Goal: Transaction & Acquisition: Purchase product/service

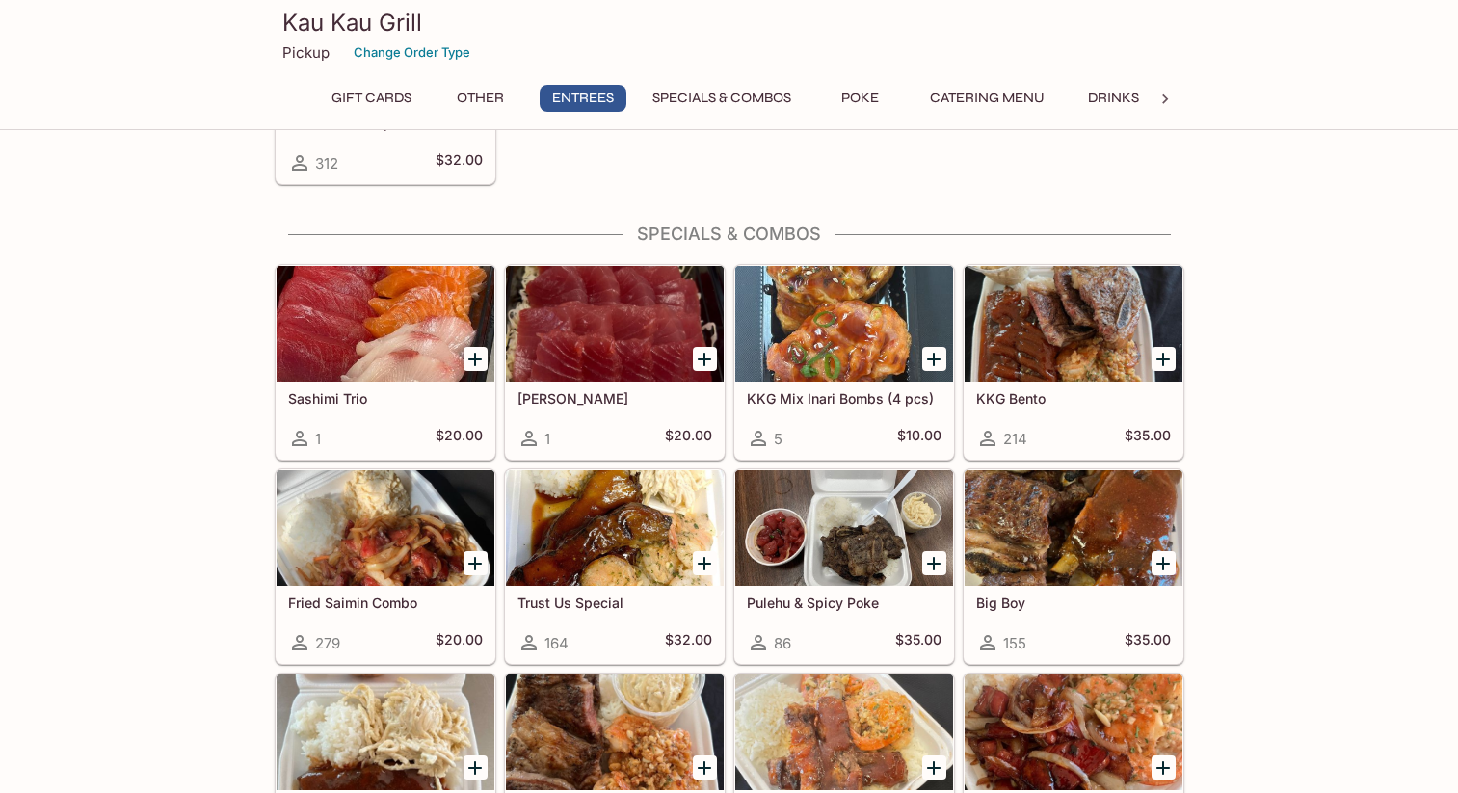
scroll to position [1977, 0]
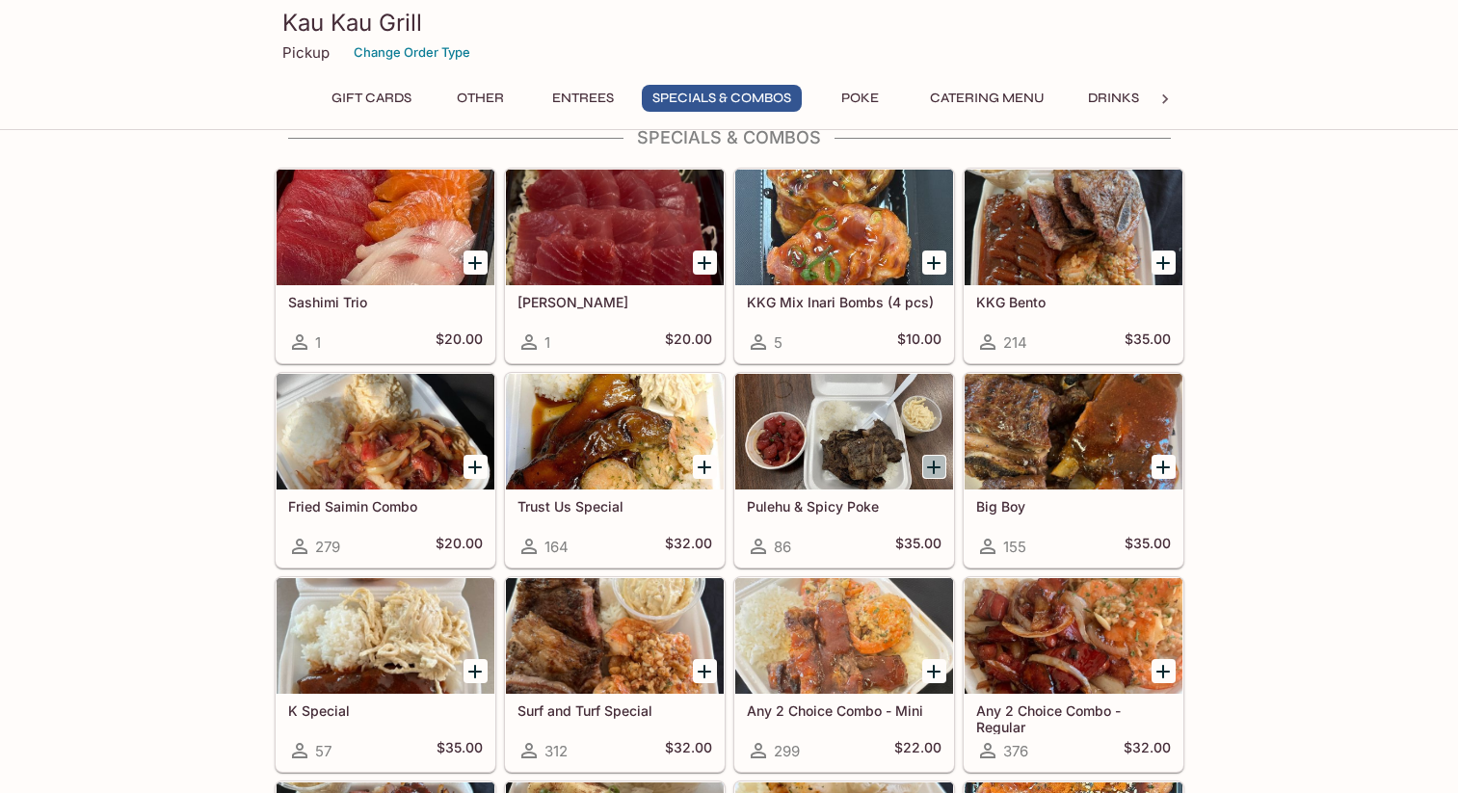
click at [924, 461] on icon "Add Pulehu & Spicy Poke" at bounding box center [933, 467] width 23 height 23
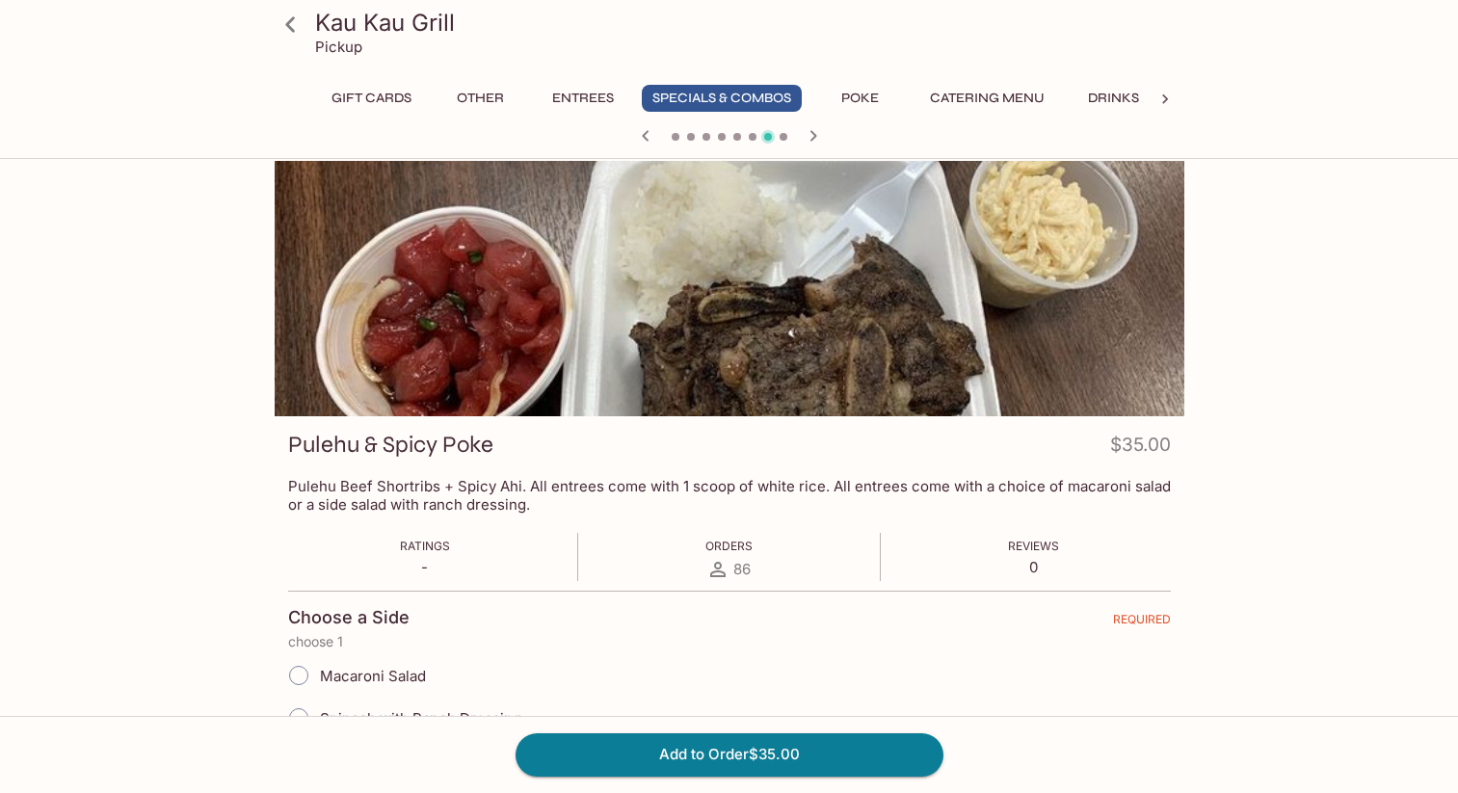
scroll to position [166, 0]
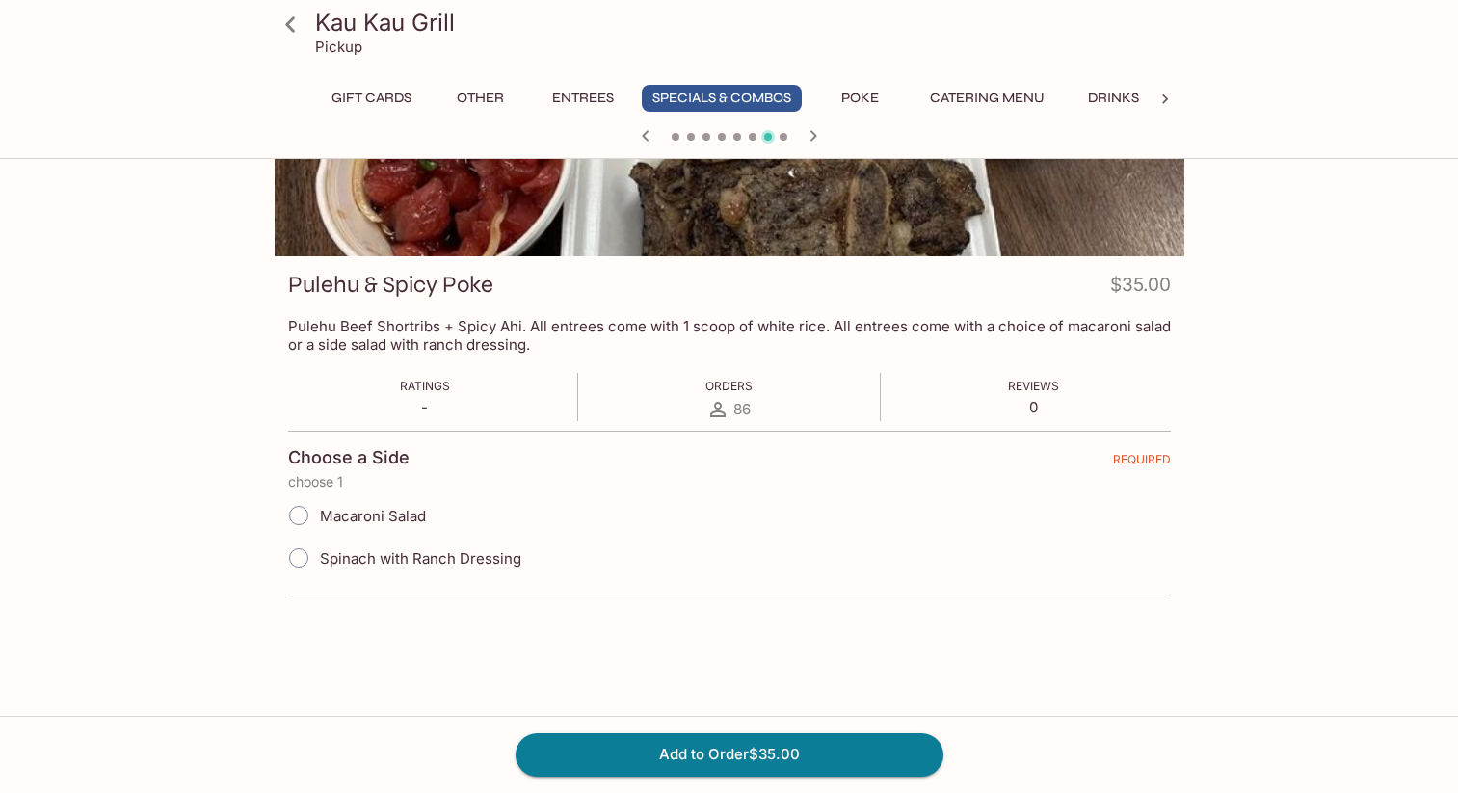
click at [394, 516] on span "Macaroni Salad" at bounding box center [373, 516] width 106 height 18
click at [319, 516] on input "Macaroni Salad" at bounding box center [298, 515] width 40 height 40
radio input "true"
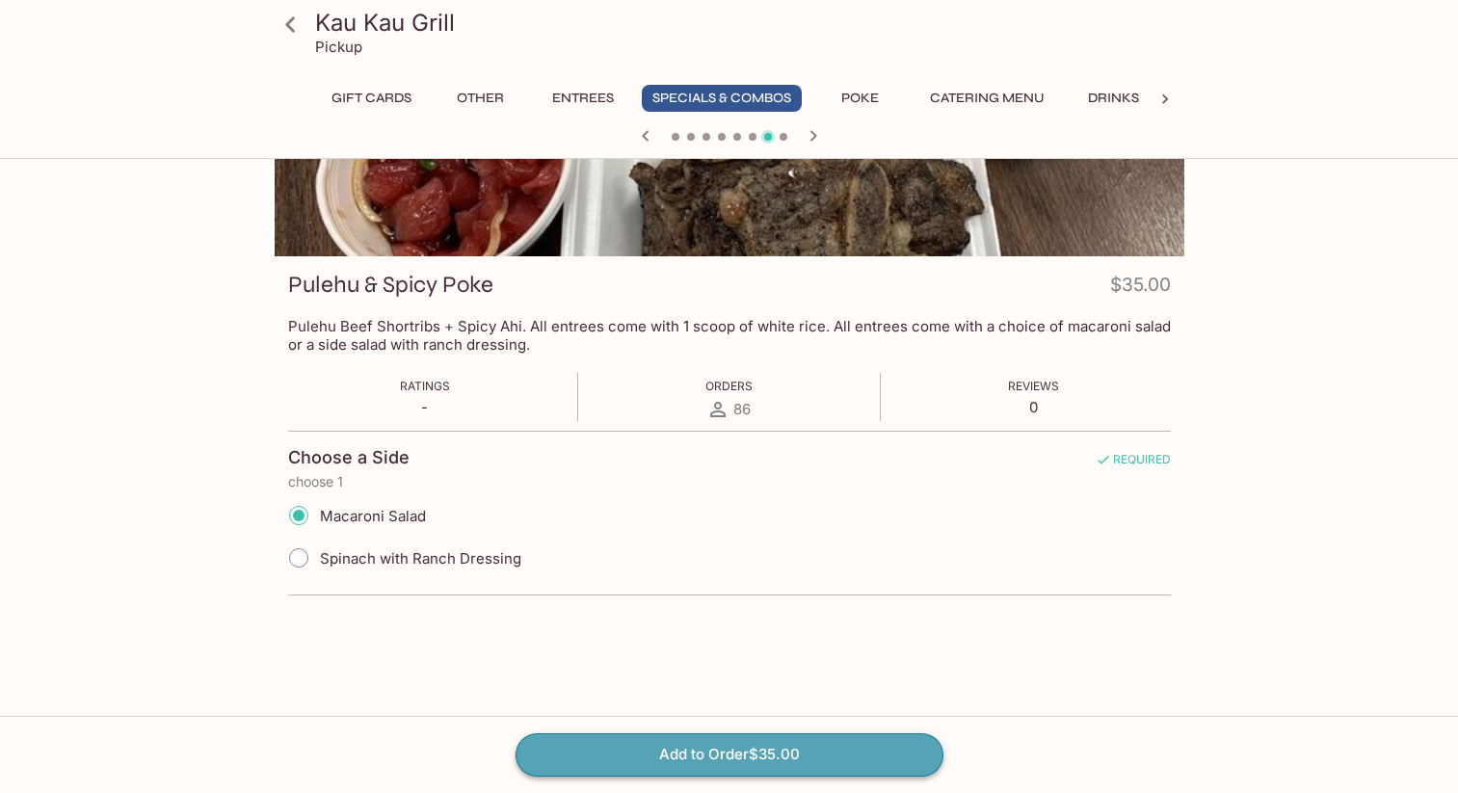
click at [815, 759] on button "Add to Order $35.00" at bounding box center [730, 754] width 428 height 42
